Goal: Transaction & Acquisition: Purchase product/service

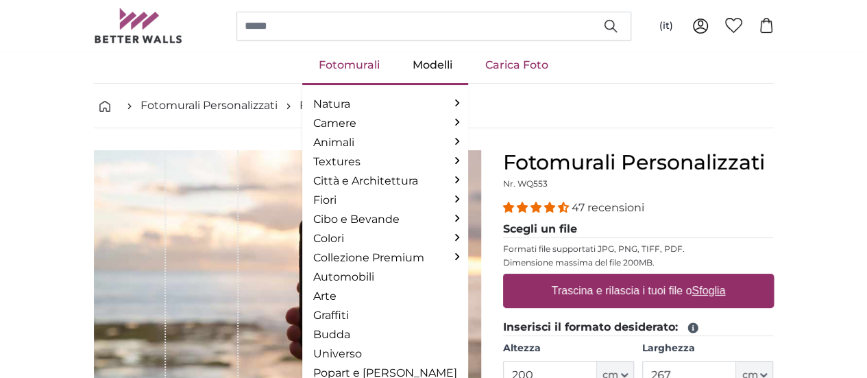
scroll to position [29, 0]
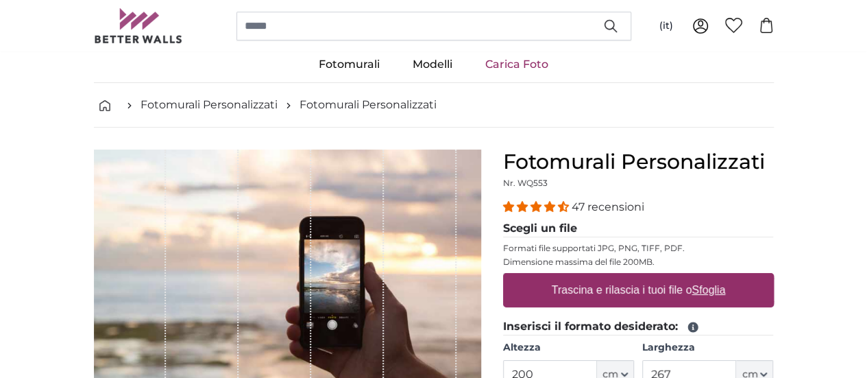
click at [725, 290] on u "Sfoglia" at bounding box center [709, 290] width 34 height 12
click at [774, 277] on input "Trascina e rilascia i tuoi file o Sfoglia" at bounding box center [638, 275] width 271 height 4
type input "**********"
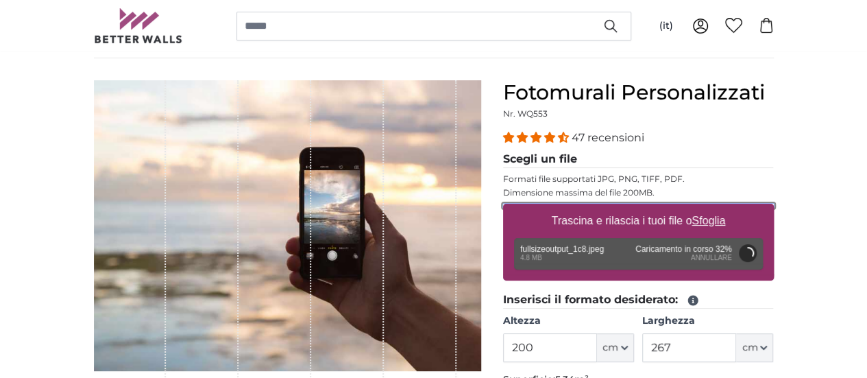
scroll to position [99, 0]
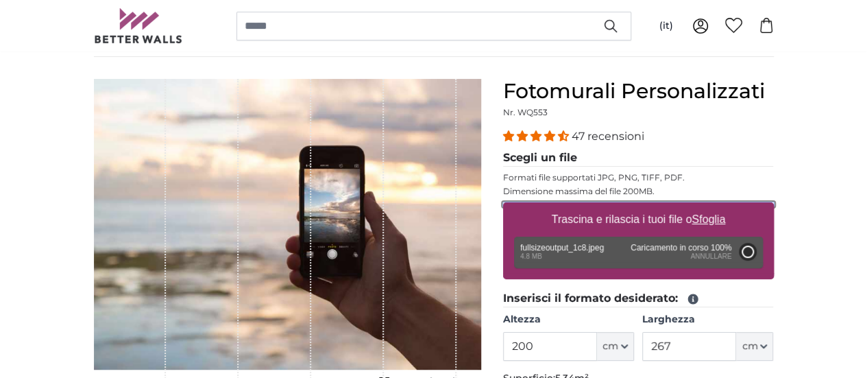
type input "302"
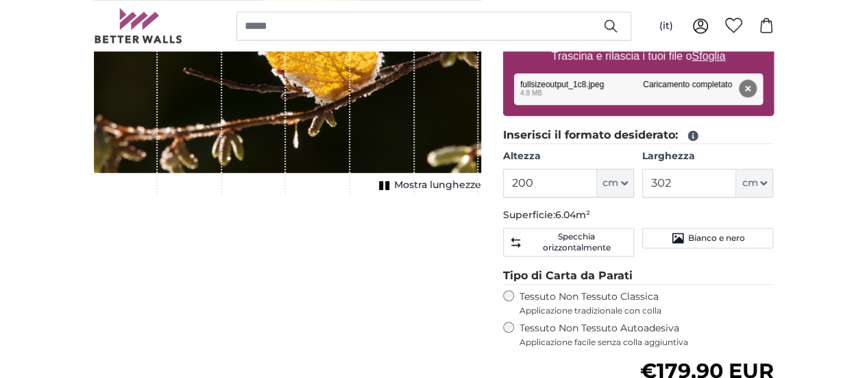
scroll to position [207, 0]
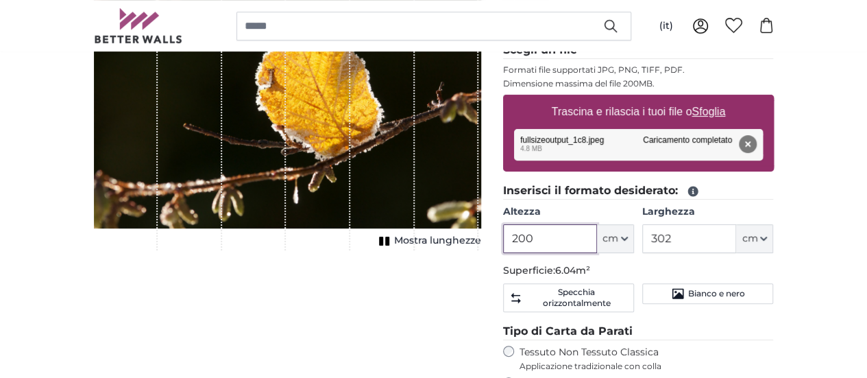
click at [597, 240] on input "200" at bounding box center [550, 238] width 94 height 29
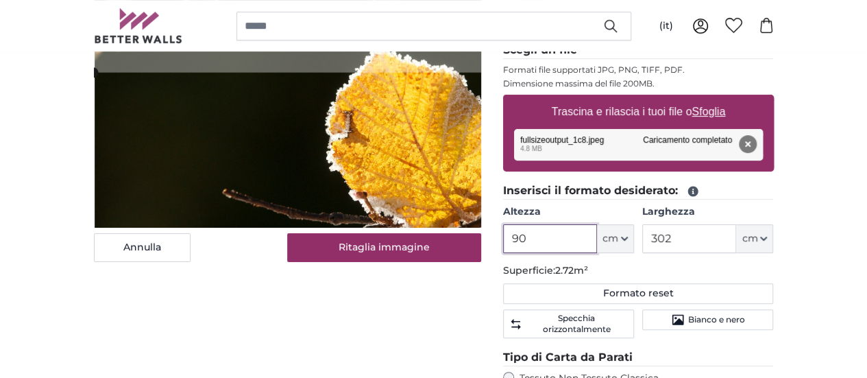
type input "90"
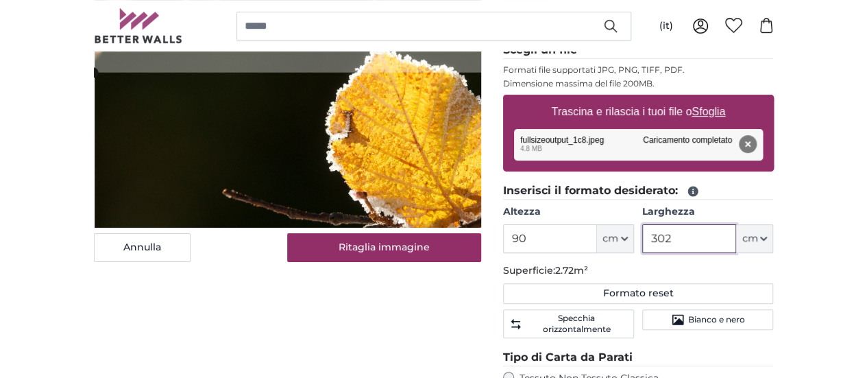
click at [736, 234] on input "302" at bounding box center [689, 238] width 94 height 29
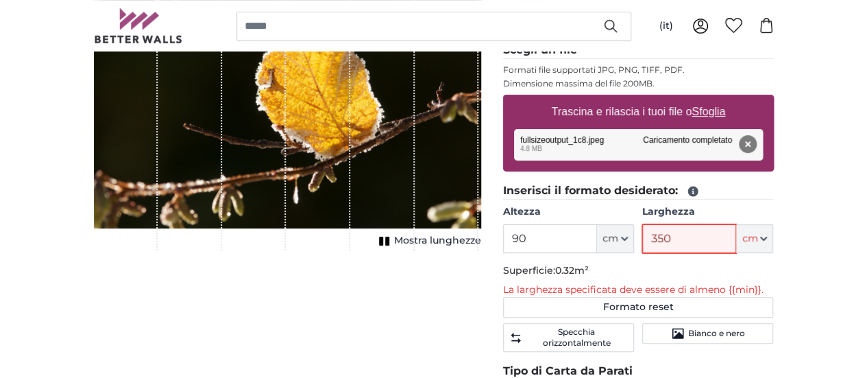
type input "350"
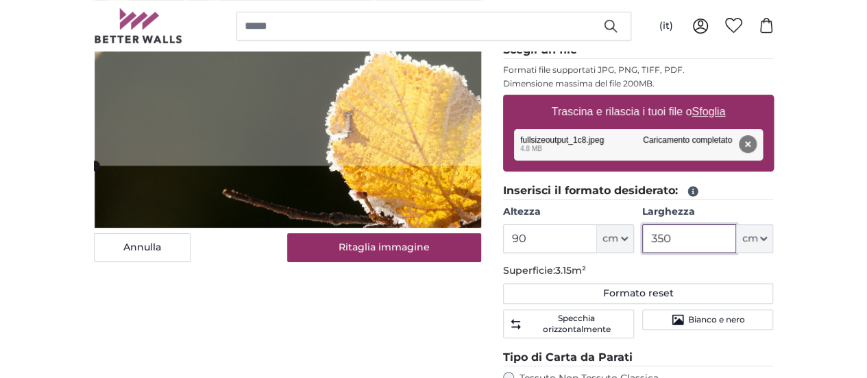
click at [469, 247] on cropper-handle at bounding box center [373, 237] width 556 height 143
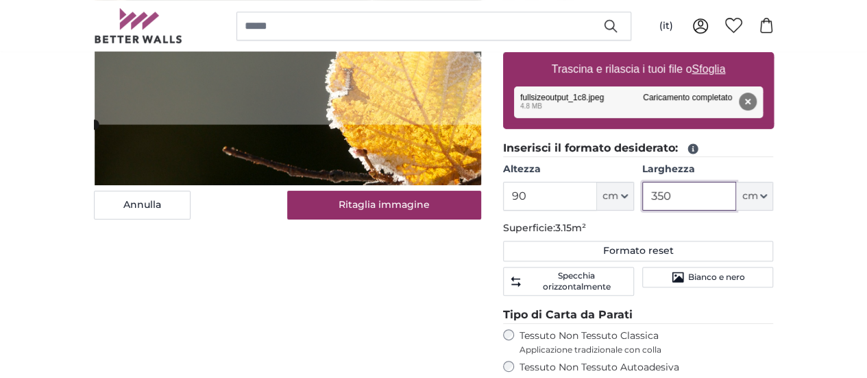
scroll to position [202, 0]
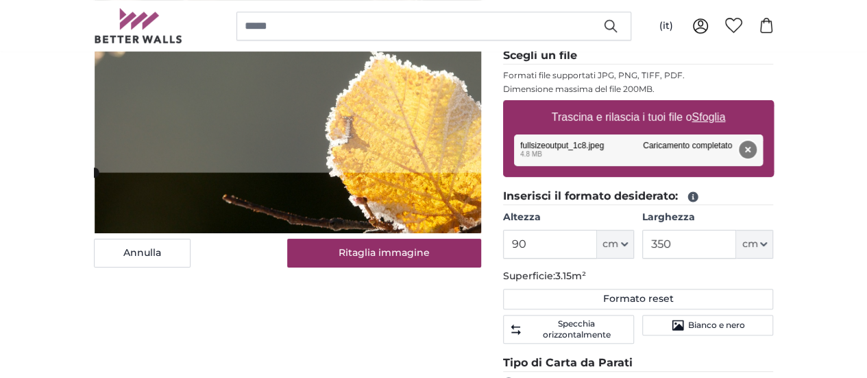
click at [756, 144] on button "Rimuovi" at bounding box center [747, 150] width 18 height 18
type input "200"
type input "302"
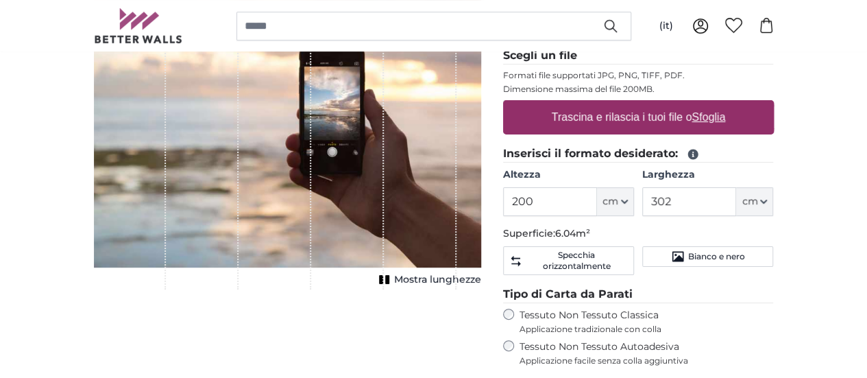
click at [725, 113] on u "Sfoglia" at bounding box center [709, 117] width 34 height 12
click at [774, 104] on input "Trascina e rilascia i tuoi file o Sfoglia" at bounding box center [638, 102] width 271 height 4
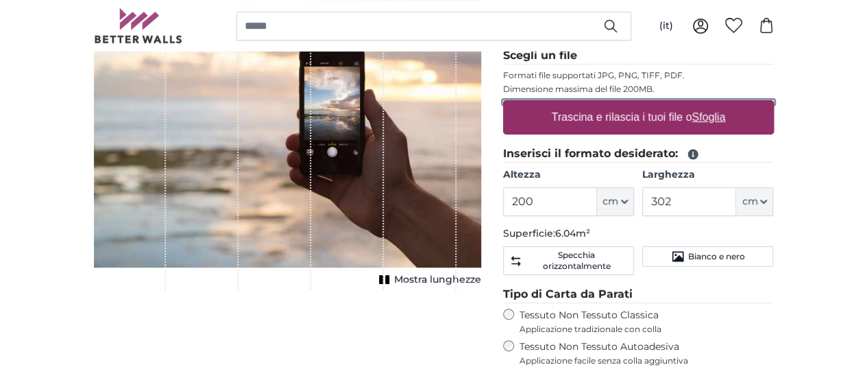
type input "**********"
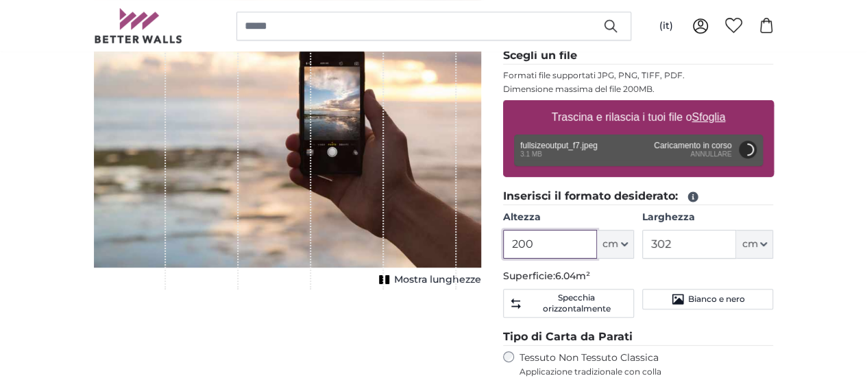
click at [597, 250] on input "200" at bounding box center [550, 244] width 94 height 29
type input "90"
click at [736, 243] on input "302" at bounding box center [689, 244] width 94 height 29
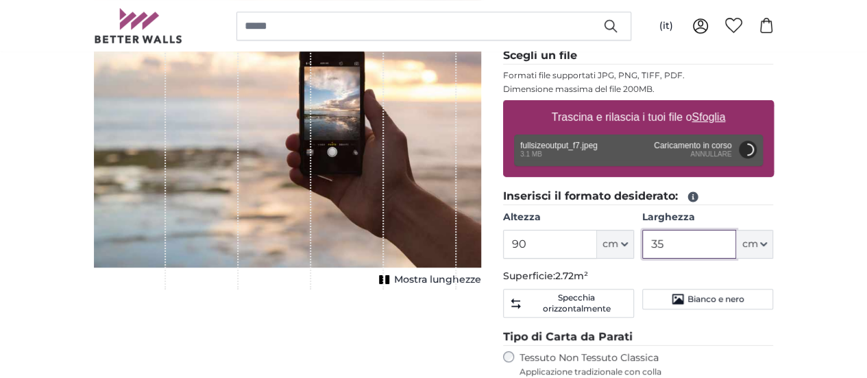
type input "350"
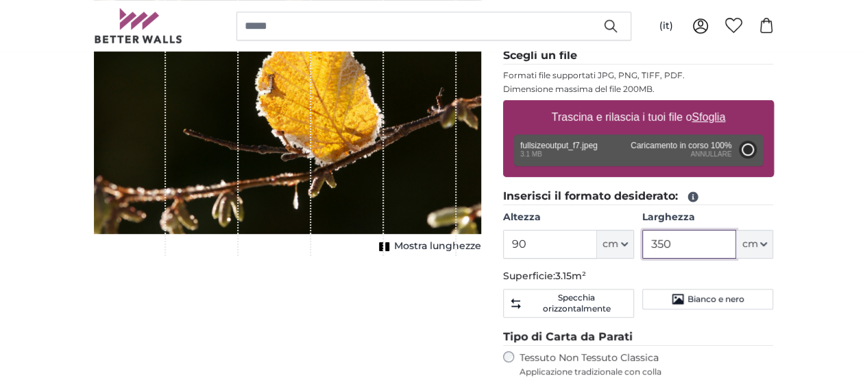
type input "200"
type input "302"
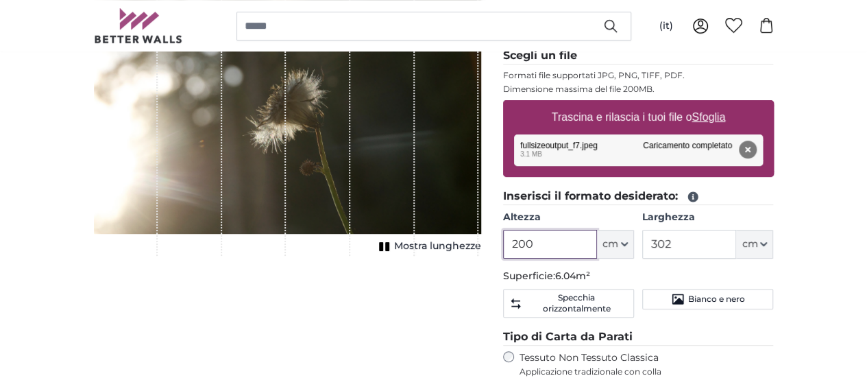
click at [597, 250] on input "200" at bounding box center [550, 244] width 94 height 29
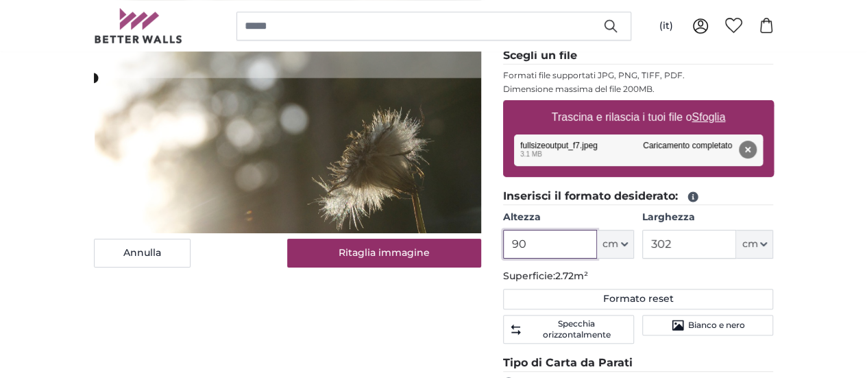
type input "90"
click at [736, 247] on input "302" at bounding box center [689, 244] width 94 height 29
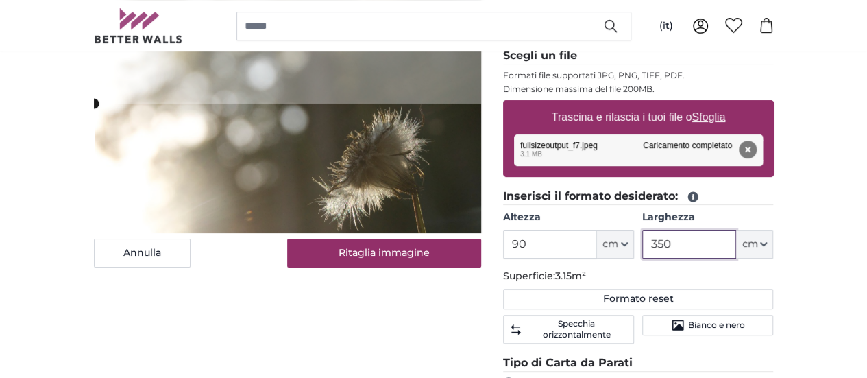
click at [285, 204] on cropper-handle at bounding box center [372, 175] width 556 height 143
type input "350"
click at [756, 145] on button "Rimuovi" at bounding box center [747, 150] width 18 height 18
type input "200"
type input "302"
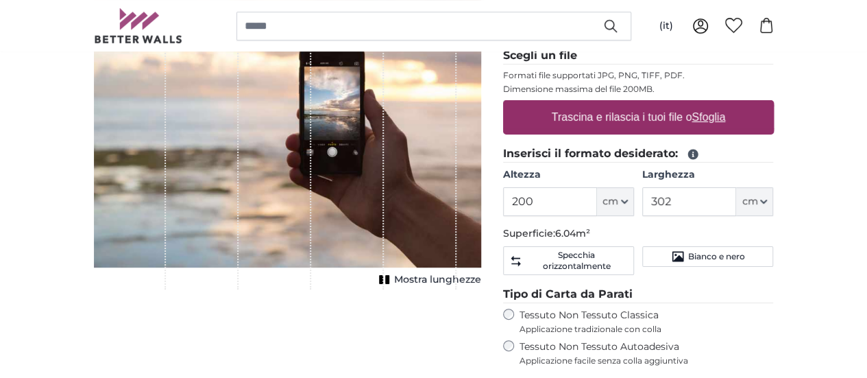
click at [725, 114] on u "Sfoglia" at bounding box center [709, 117] width 34 height 12
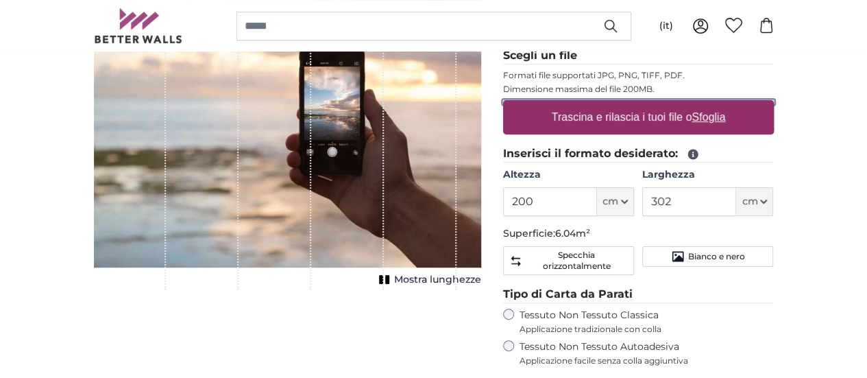
click at [774, 104] on input "Trascina e rilascia i tuoi file o Sfoglia" at bounding box center [638, 102] width 271 height 4
type input "**********"
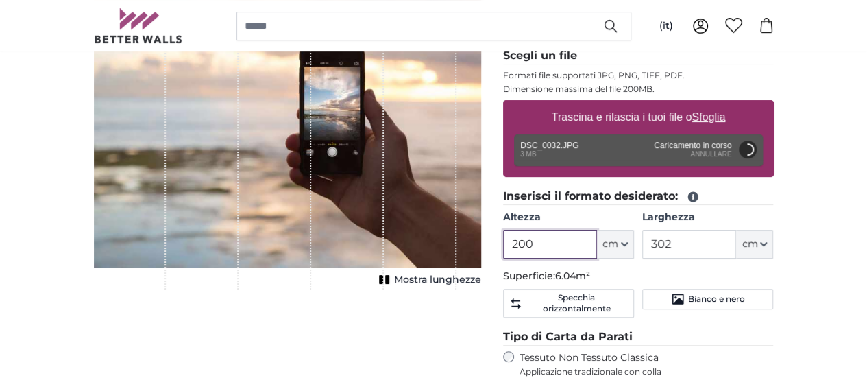
click at [597, 247] on input "200" at bounding box center [550, 244] width 94 height 29
type input "90"
click at [736, 244] on input "302" at bounding box center [689, 244] width 94 height 29
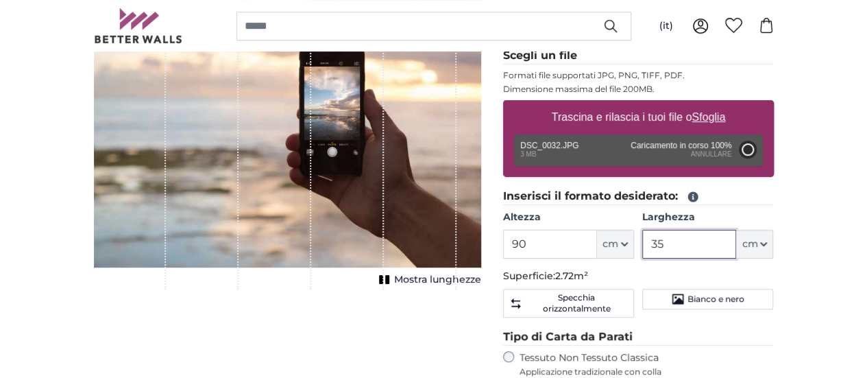
type input "350"
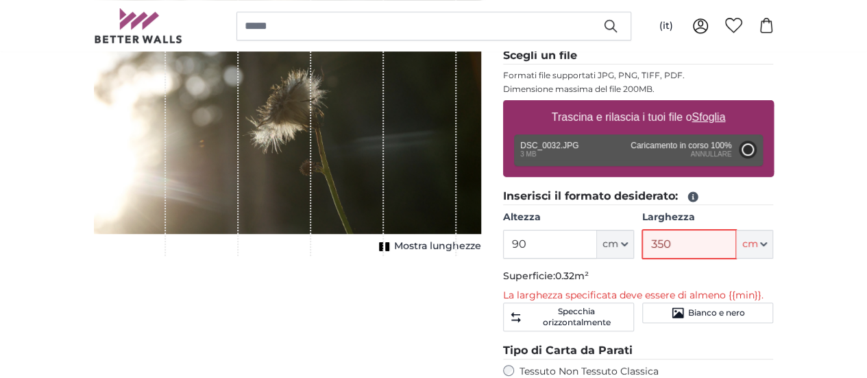
type input "200"
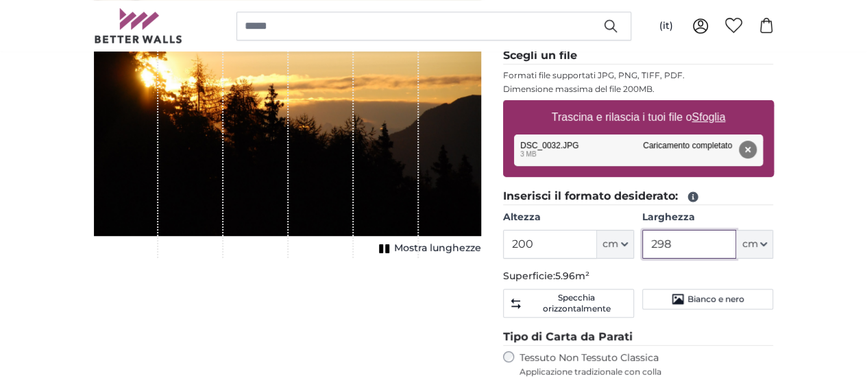
type input "298"
click at [597, 239] on input "200" at bounding box center [550, 244] width 94 height 29
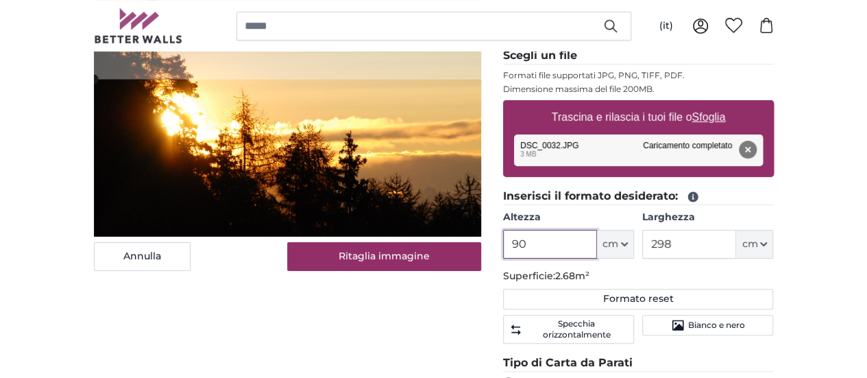
type input "90"
click at [736, 248] on input "298" at bounding box center [689, 244] width 94 height 29
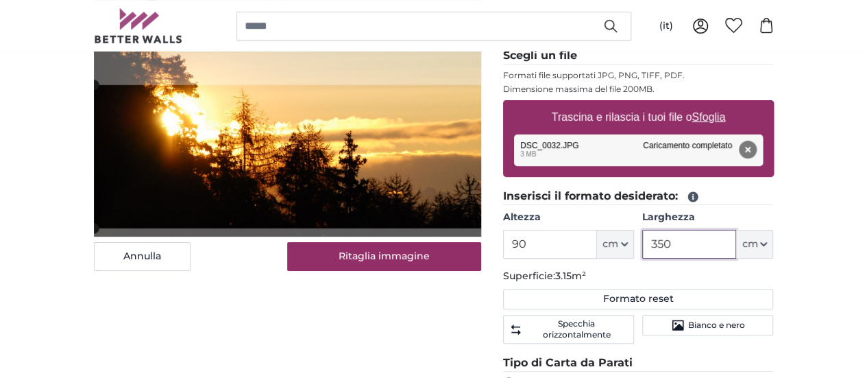
click at [265, 184] on cropper-handle at bounding box center [372, 156] width 556 height 143
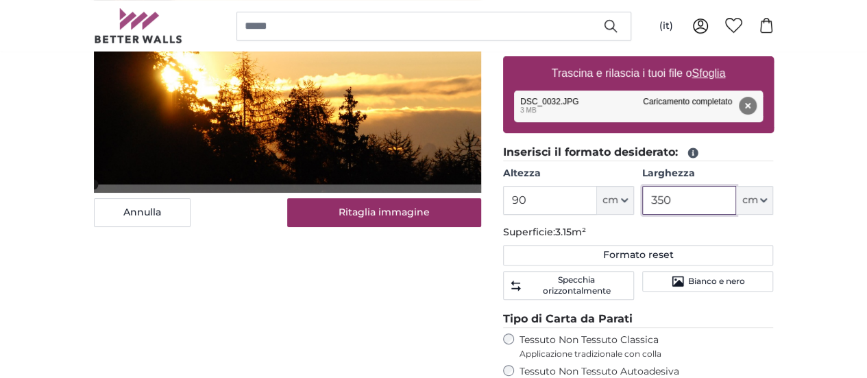
scroll to position [246, 0]
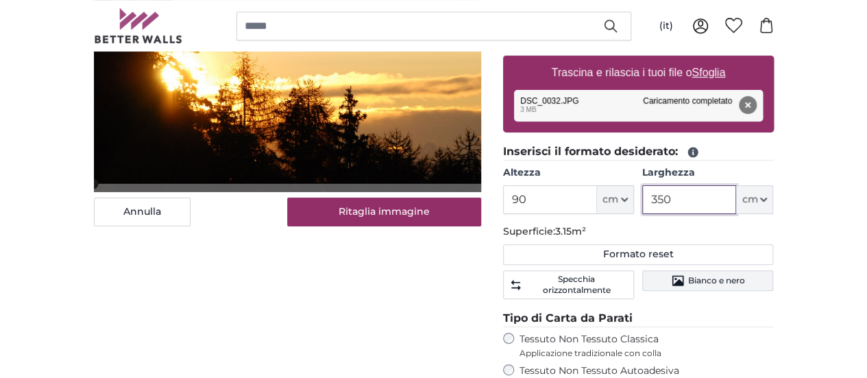
type input "350"
click at [744, 275] on span "Bianco e nero" at bounding box center [716, 280] width 57 height 11
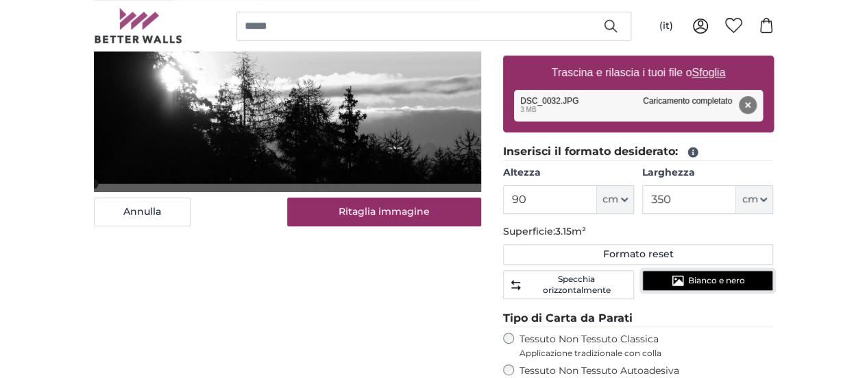
click at [744, 275] on span "Bianco e nero" at bounding box center [716, 280] width 57 height 11
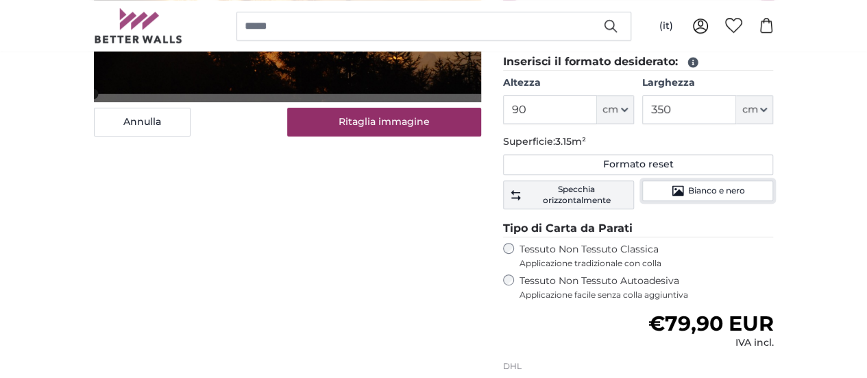
scroll to position [337, 0]
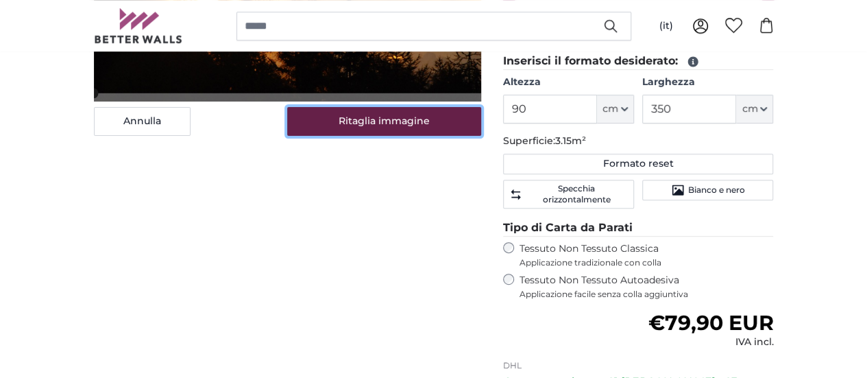
drag, startPoint x: 634, startPoint y: 256, endPoint x: 359, endPoint y: 227, distance: 276.4
click at [359, 136] on button "Ritaglia immagine" at bounding box center [384, 121] width 194 height 29
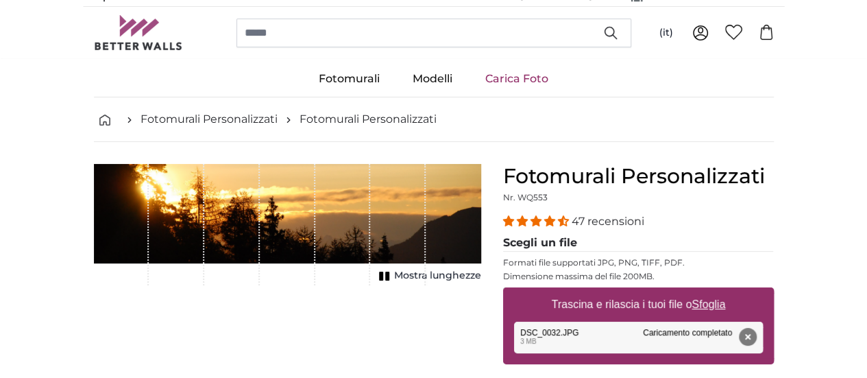
scroll to position [14, 0]
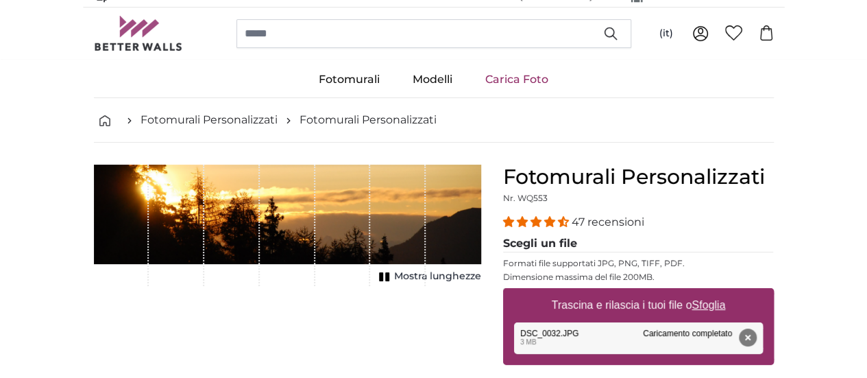
click at [481, 283] on span "Mostra lunghezze" at bounding box center [437, 276] width 87 height 14
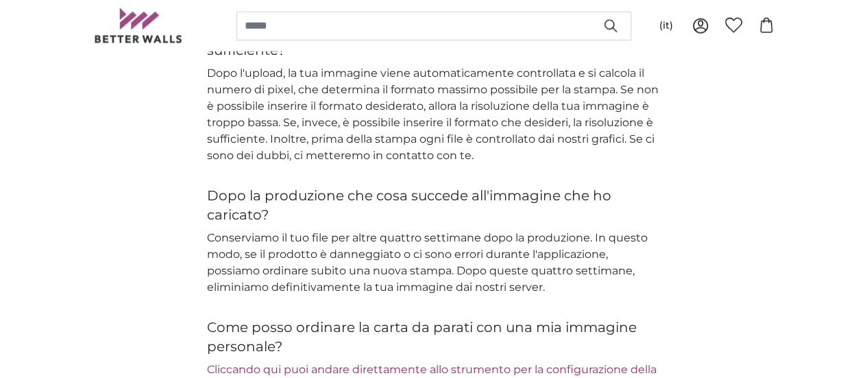
scroll to position [1725, 0]
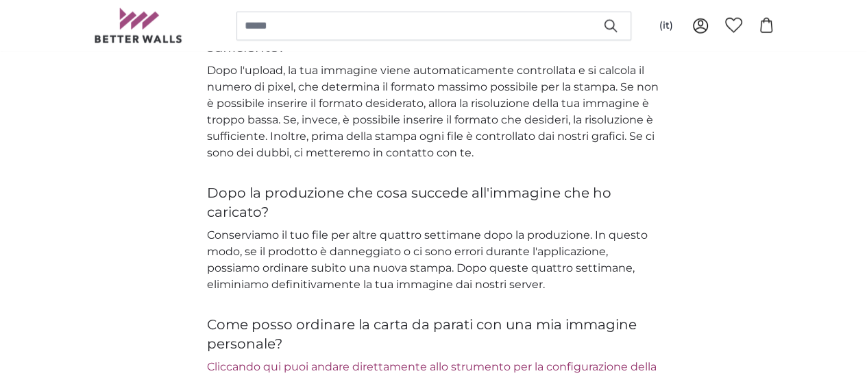
click at [548, 360] on link "Cliccando qui puoi andare direttamente allo strumento per la configurazione del…" at bounding box center [432, 374] width 450 height 29
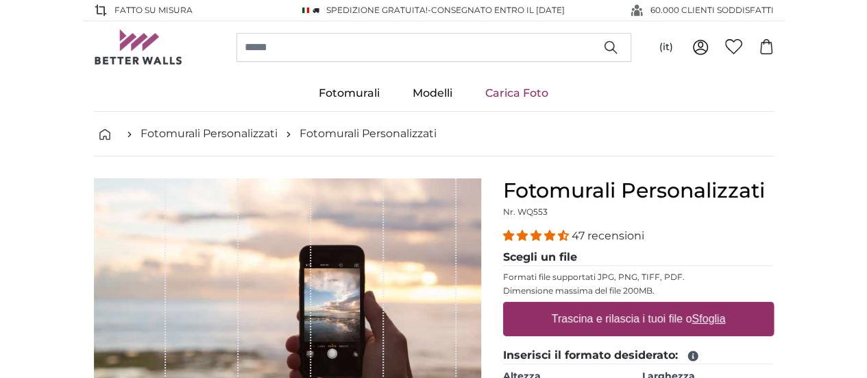
click at [539, 96] on link "Carica Foto" at bounding box center [517, 93] width 96 height 36
click at [725, 314] on u "Sfoglia" at bounding box center [709, 319] width 34 height 12
click at [774, 306] on input "Trascina e rilascia i tuoi file o Sfoglia" at bounding box center [638, 304] width 271 height 4
type input "**********"
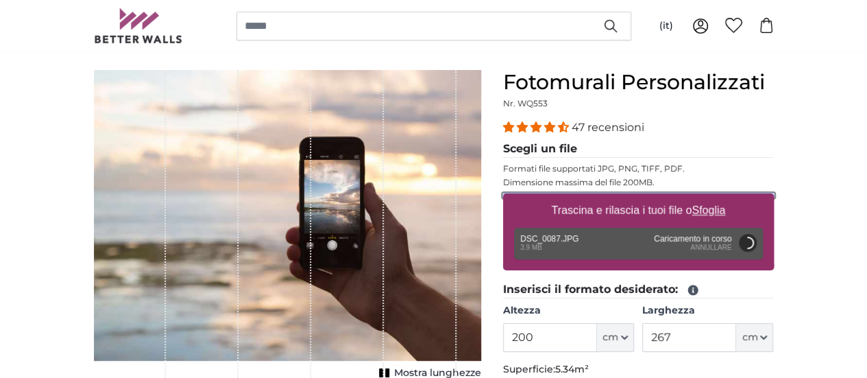
scroll to position [159, 0]
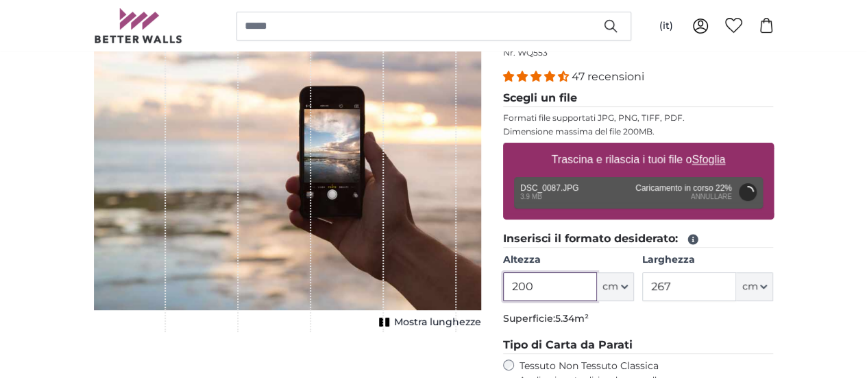
click at [597, 291] on input "200" at bounding box center [550, 286] width 94 height 29
type input "200"
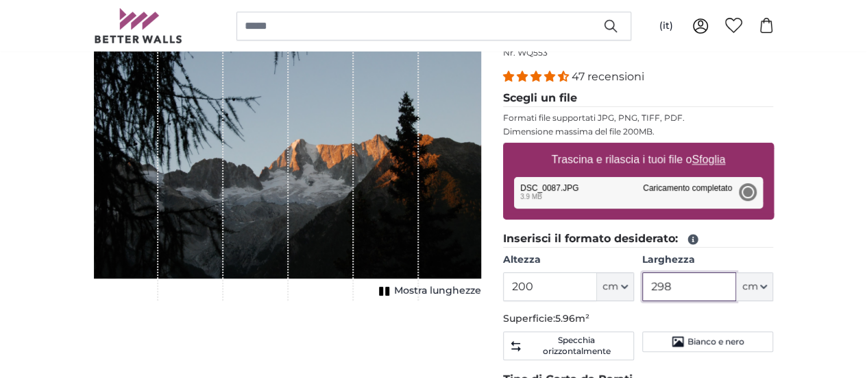
click at [736, 283] on input "298" at bounding box center [689, 286] width 94 height 29
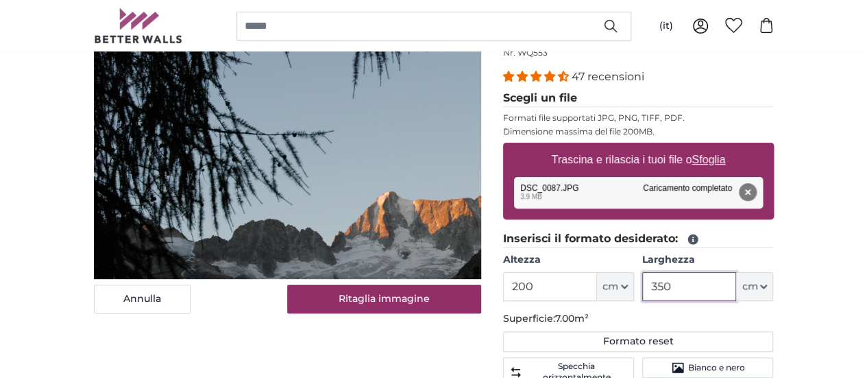
type input "350"
click at [597, 284] on input "200" at bounding box center [550, 286] width 94 height 29
type input "90"
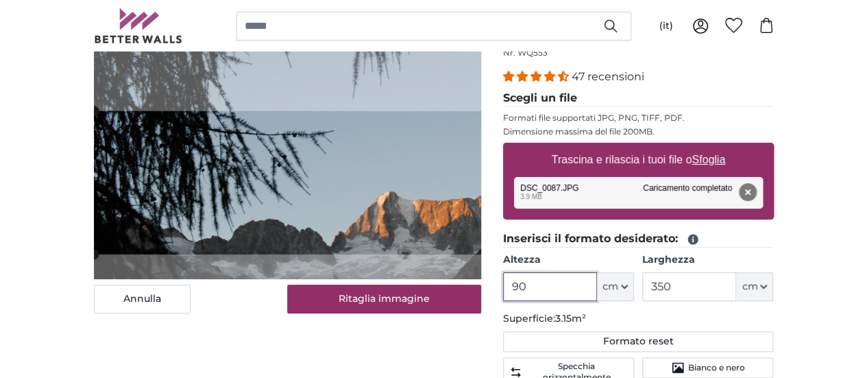
click at [393, 203] on cropper-handle at bounding box center [372, 182] width 556 height 143
click at [756, 191] on button "Rimuovi" at bounding box center [747, 192] width 18 height 18
type input "200"
type input "298"
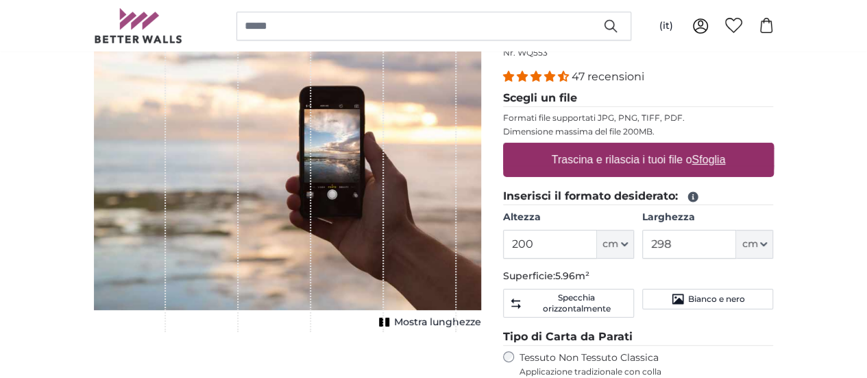
click at [725, 162] on u "Sfoglia" at bounding box center [709, 160] width 34 height 12
click at [774, 147] on input "Trascina e rilascia i tuoi file o Sfoglia" at bounding box center [638, 145] width 271 height 4
type input "**********"
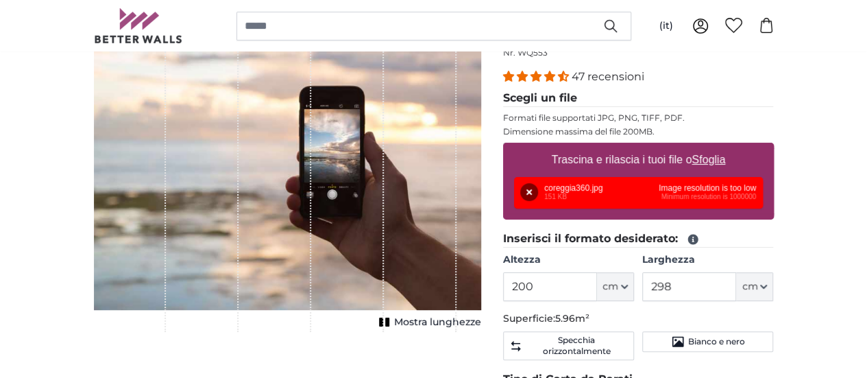
click at [763, 194] on div "Rimuovi Riprova Rimuovi Carica Annulla Riprova Rimuovi coreggia360.jpg 151 KB I…" at bounding box center [638, 193] width 249 height 32
click at [538, 187] on button "Rimuovi" at bounding box center [529, 192] width 18 height 18
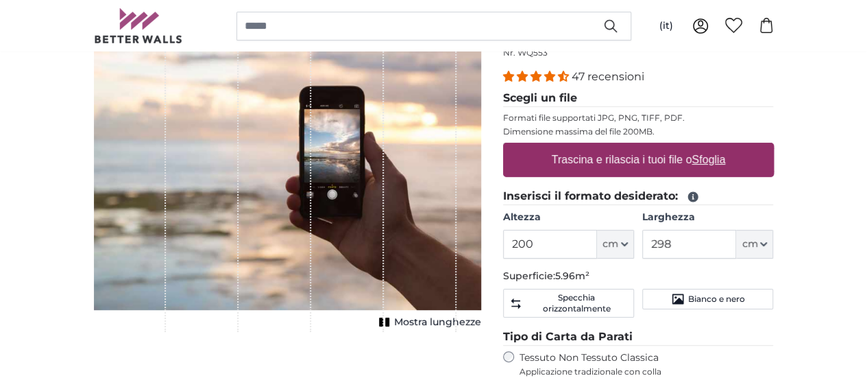
click at [725, 154] on u "Sfoglia" at bounding box center [709, 160] width 34 height 12
click at [774, 147] on input "Trascina e rilascia i tuoi file o Sfoglia" at bounding box center [638, 145] width 271 height 4
type input "**********"
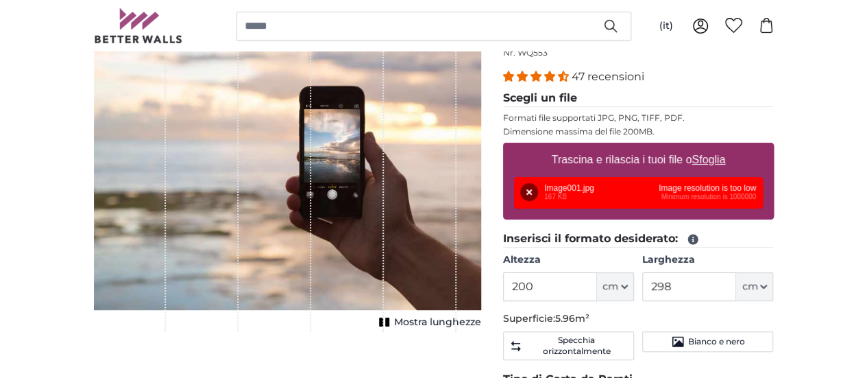
click at [774, 122] on p "Formati file supportati JPG, PNG, TIFF, PDF." at bounding box center [638, 117] width 271 height 11
click at [538, 191] on button "Rimuovi" at bounding box center [529, 192] width 18 height 18
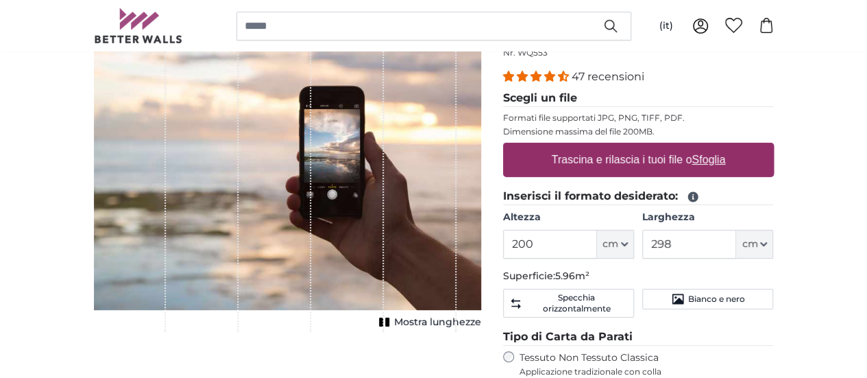
click at [725, 157] on u "Sfoglia" at bounding box center [709, 160] width 34 height 12
click at [774, 147] on input "Trascina e rilascia i tuoi file o Sfoglia" at bounding box center [638, 145] width 271 height 4
type input "**********"
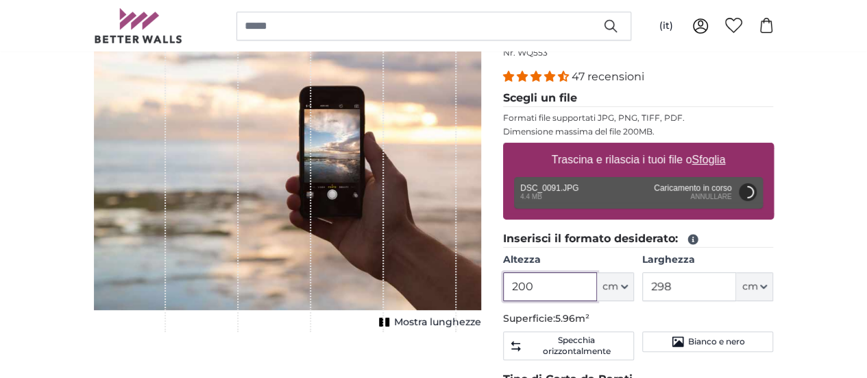
click at [597, 284] on input "200" at bounding box center [550, 286] width 94 height 29
click at [736, 291] on input "298" at bounding box center [689, 286] width 94 height 29
type input "200"
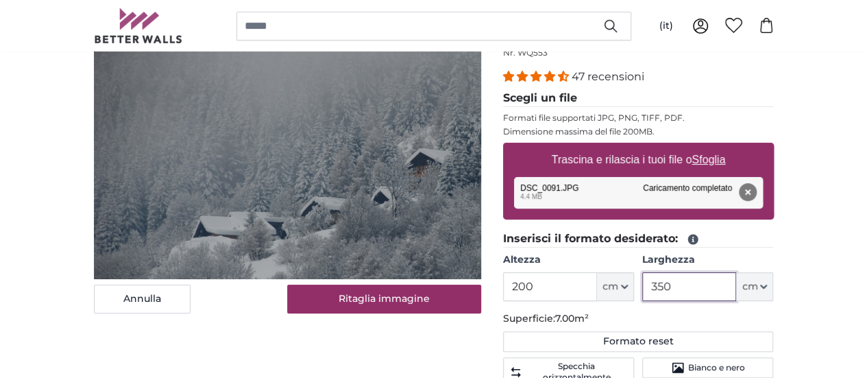
type input "350"
click at [597, 284] on input "200" at bounding box center [550, 286] width 94 height 29
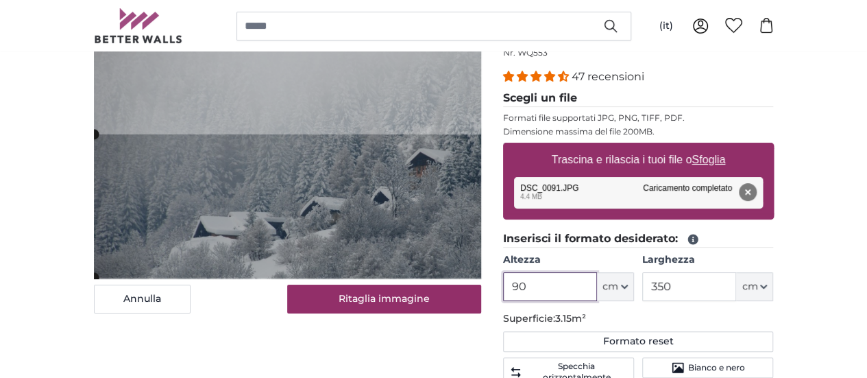
click at [308, 203] on cropper-handle at bounding box center [372, 205] width 556 height 143
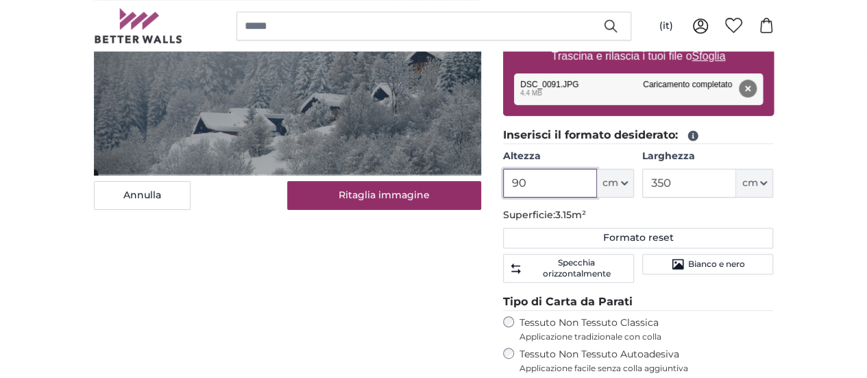
scroll to position [265, 0]
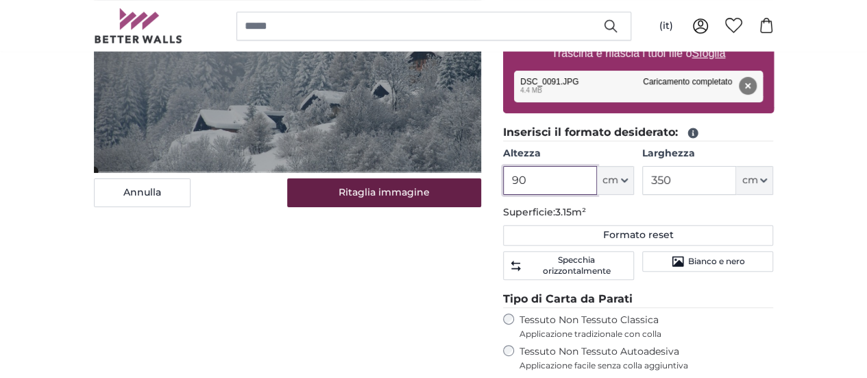
type input "90"
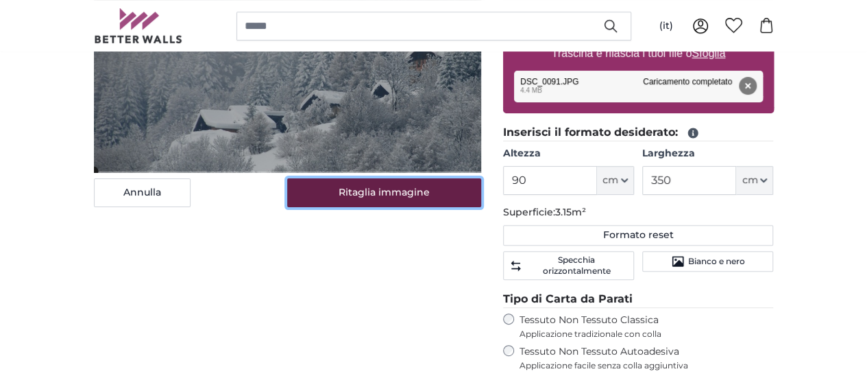
click at [422, 207] on button "Ritaglia immagine" at bounding box center [384, 192] width 194 height 29
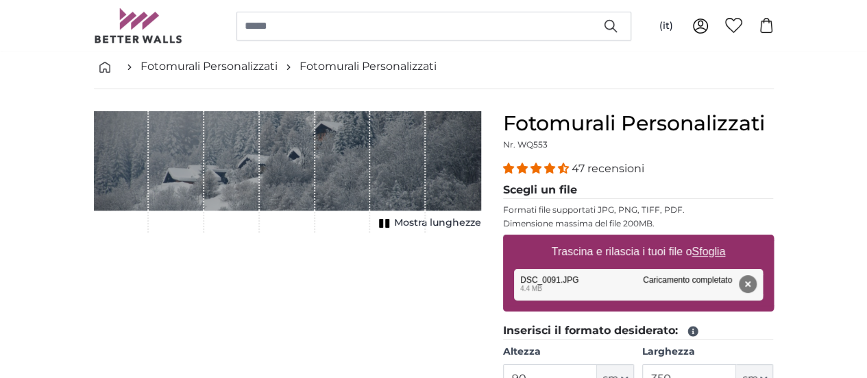
scroll to position [66, 0]
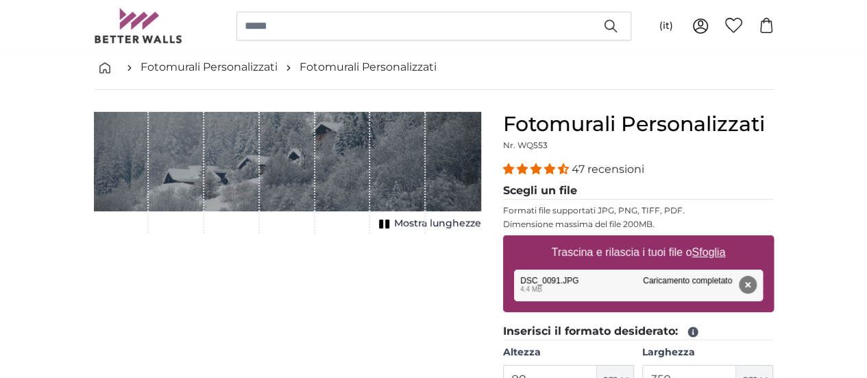
click at [481, 230] on span "Mostra lunghezze" at bounding box center [437, 224] width 87 height 14
click at [756, 284] on button "Rimuovi" at bounding box center [747, 285] width 18 height 18
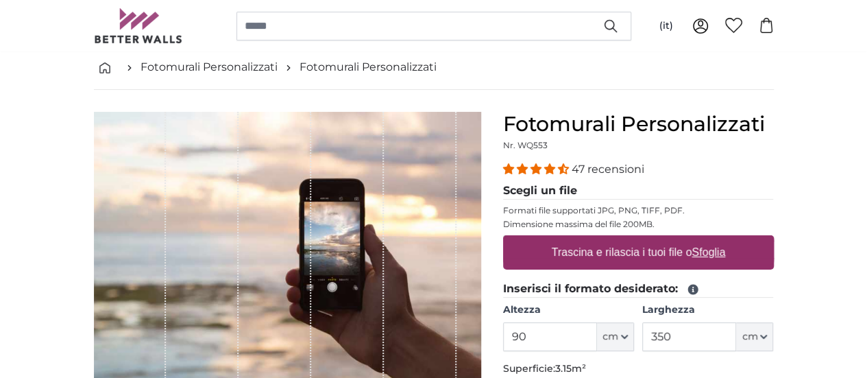
click at [725, 250] on u "Sfoglia" at bounding box center [709, 252] width 34 height 12
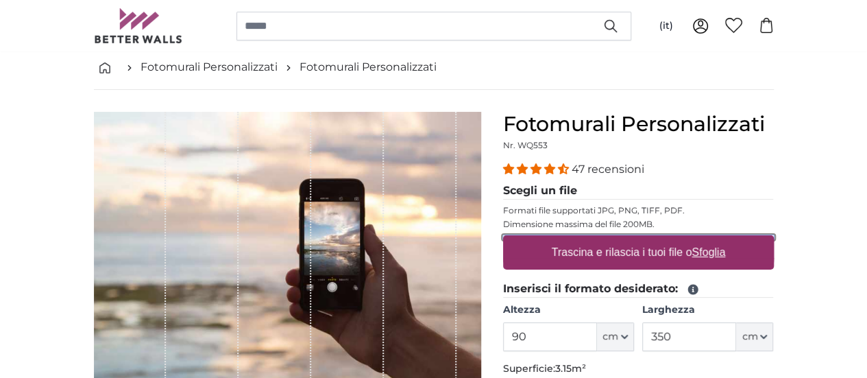
click at [774, 239] on input "Trascina e rilascia i tuoi file o Sfoglia" at bounding box center [638, 237] width 271 height 4
type input "**********"
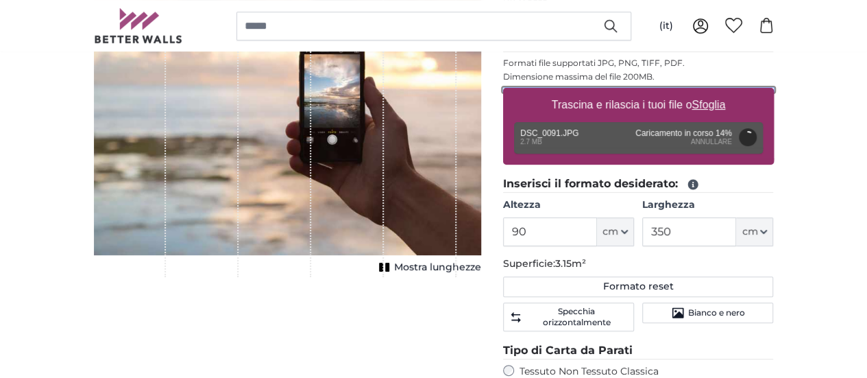
scroll to position [215, 0]
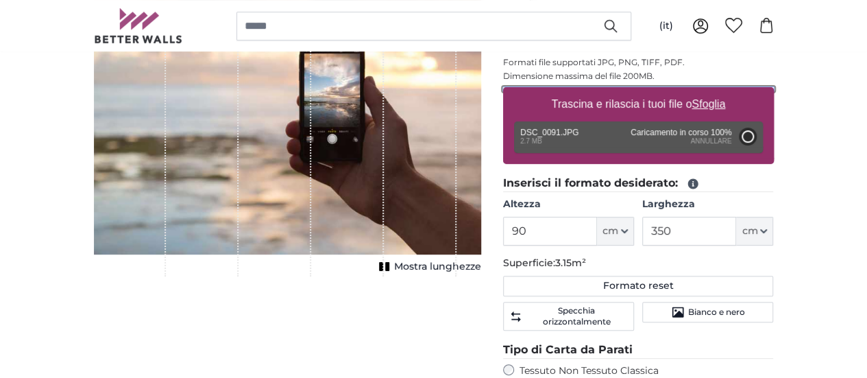
type input "200"
type input "298"
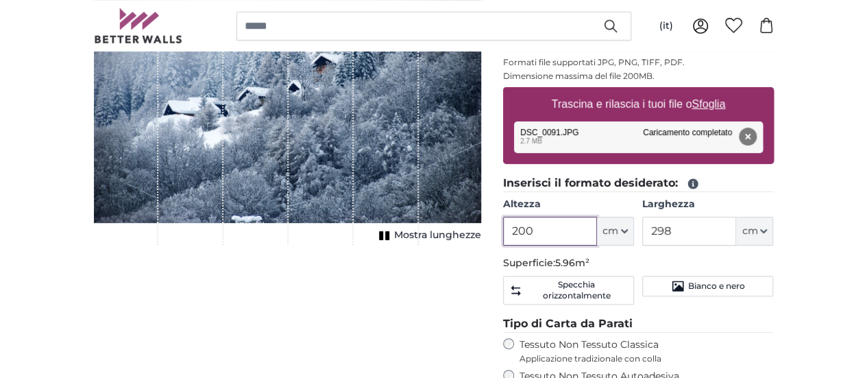
click at [597, 227] on input "200" at bounding box center [550, 231] width 94 height 29
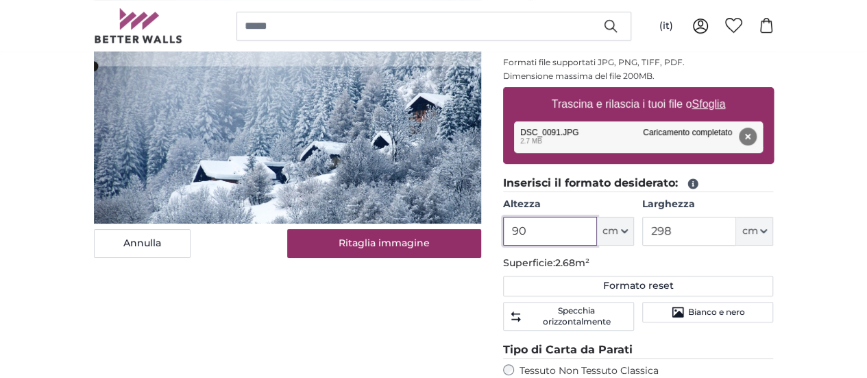
type input "90"
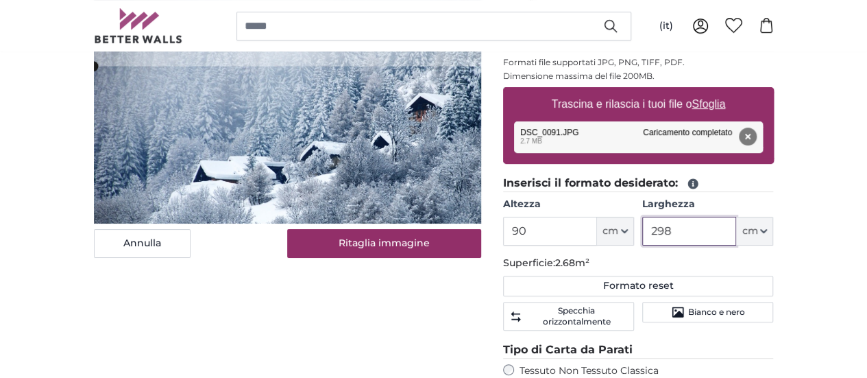
click at [736, 229] on input "298" at bounding box center [689, 231] width 94 height 29
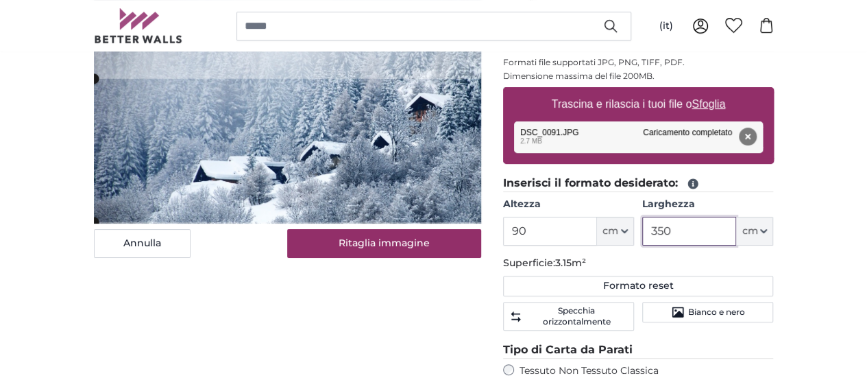
click at [350, 194] on cropper-handle at bounding box center [372, 150] width 556 height 143
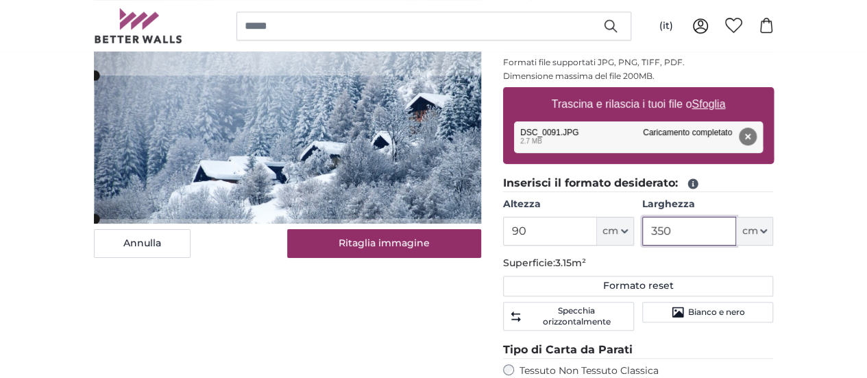
click at [334, 173] on cropper-handle at bounding box center [373, 146] width 556 height 143
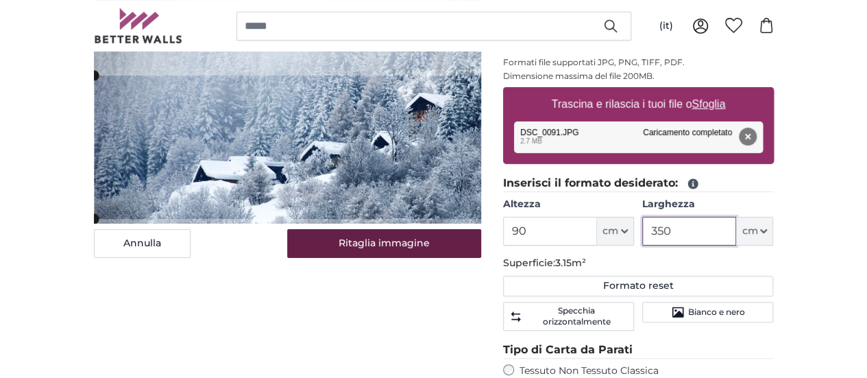
type input "350"
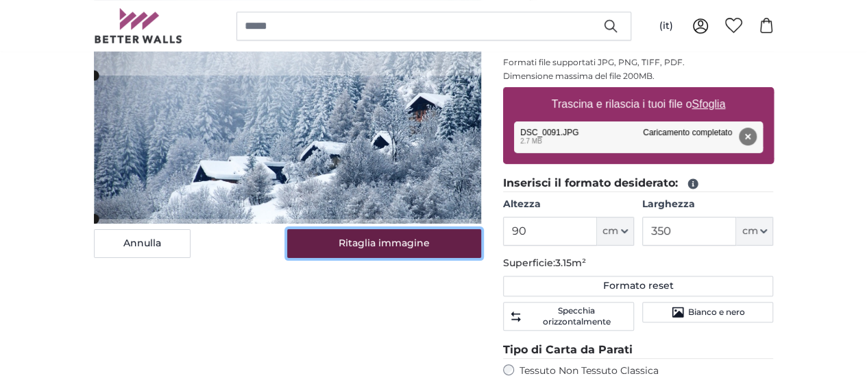
click at [436, 258] on button "Ritaglia immagine" at bounding box center [384, 243] width 194 height 29
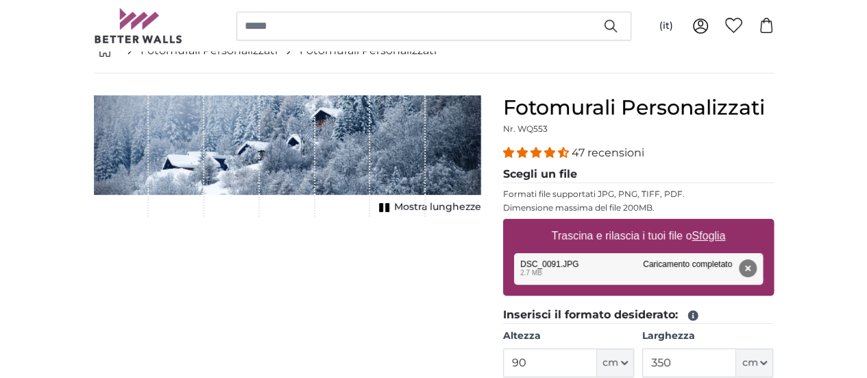
scroll to position [82, 0]
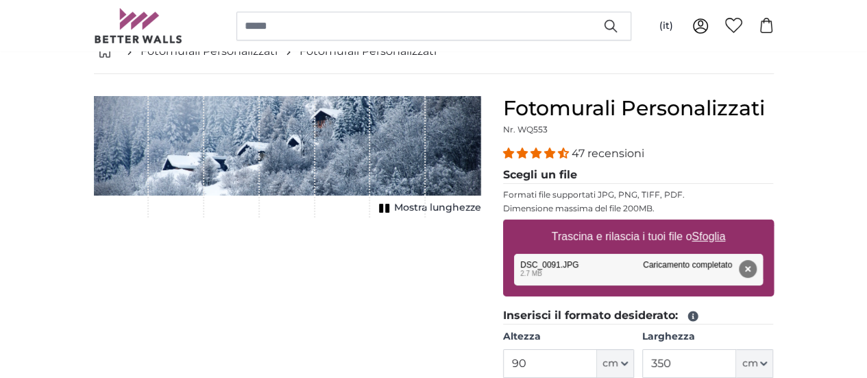
click at [481, 215] on span "Mostra lunghezze" at bounding box center [437, 208] width 87 height 14
